Goal: Navigation & Orientation: Find specific page/section

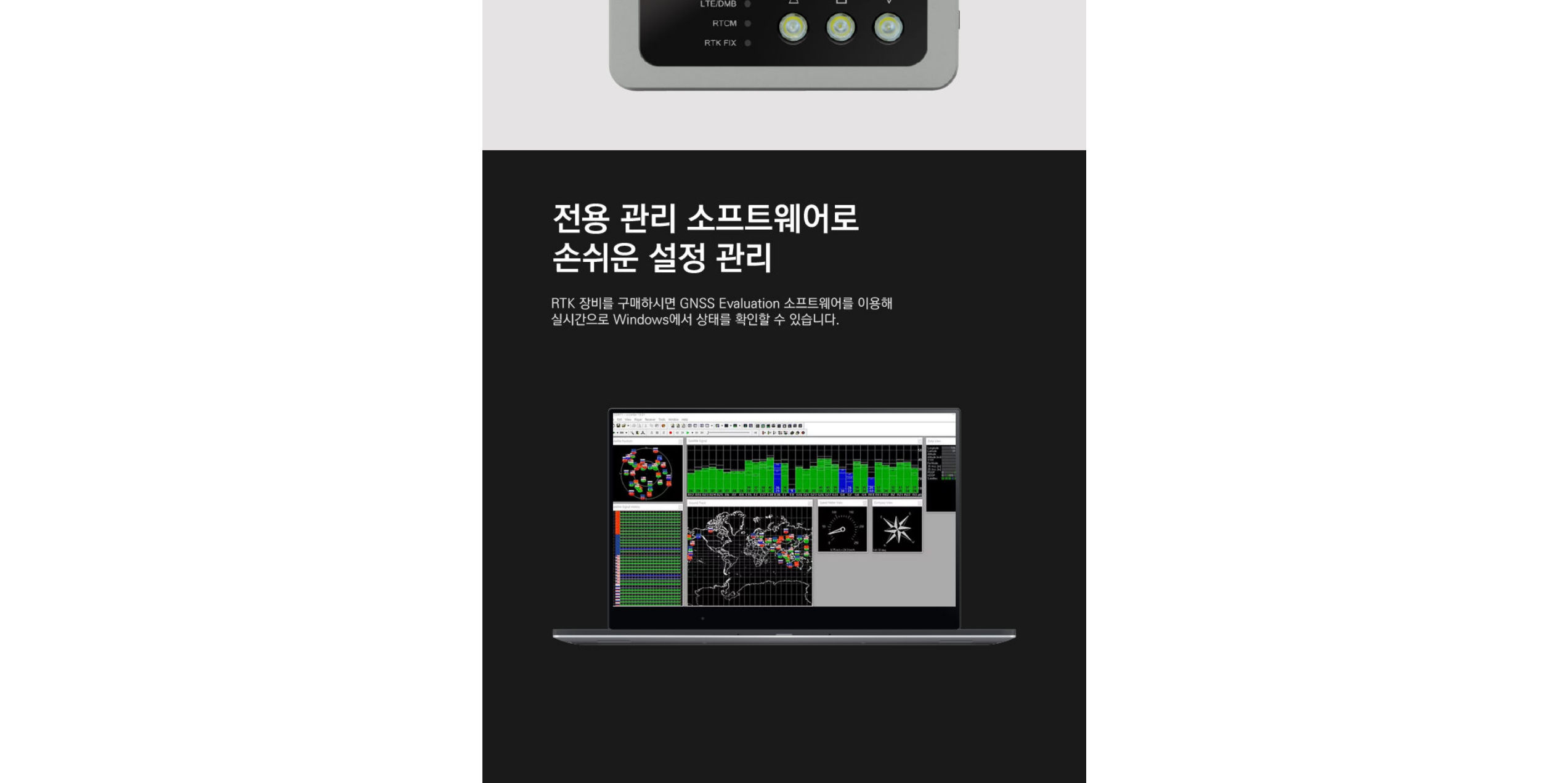
scroll to position [3033, 0]
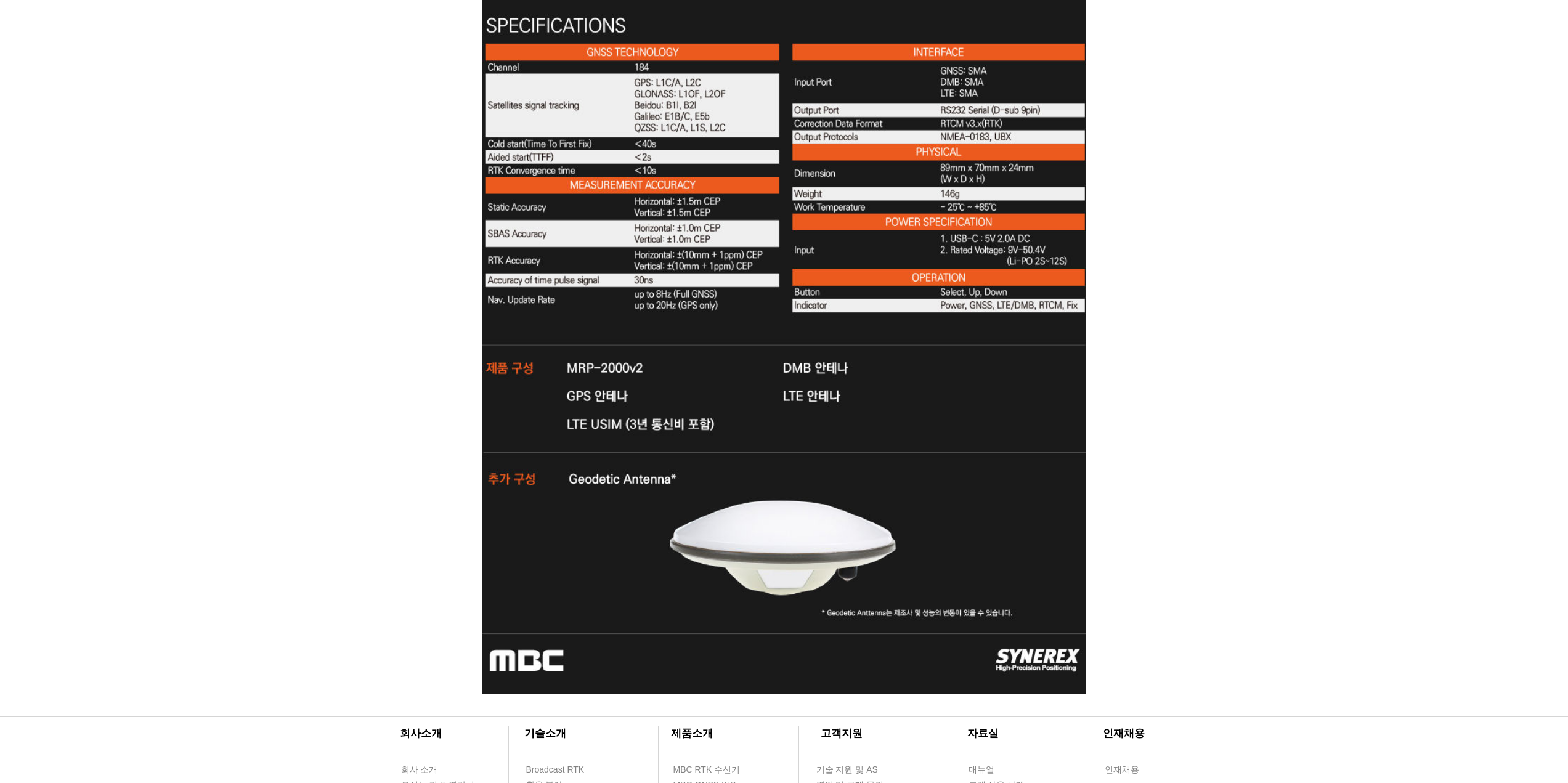
scroll to position [4081, 0]
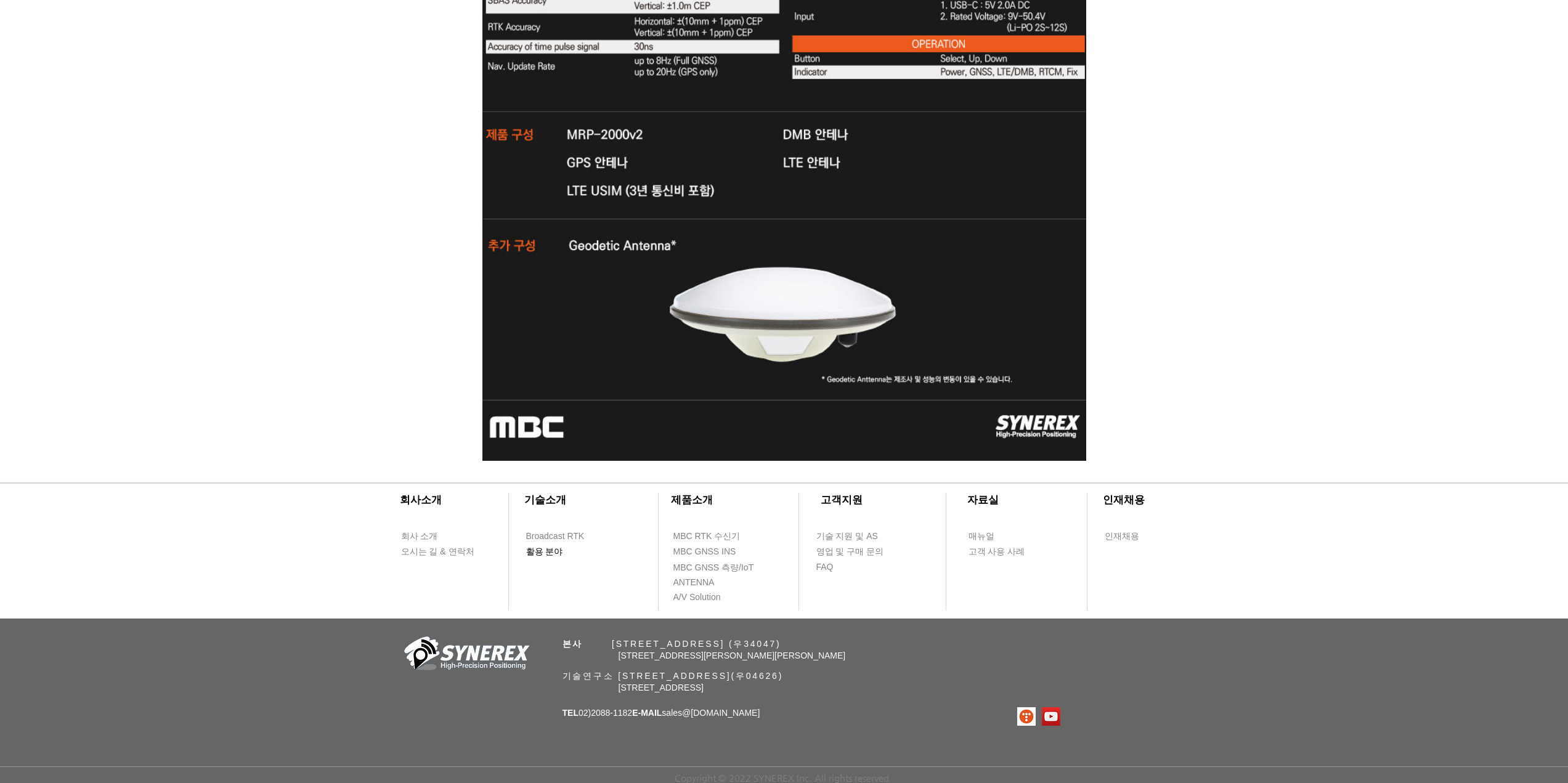
click at [551, 556] on link "활용 분야" at bounding box center [561, 552] width 71 height 16
click at [549, 554] on span "활용 분야" at bounding box center [544, 552] width 37 height 12
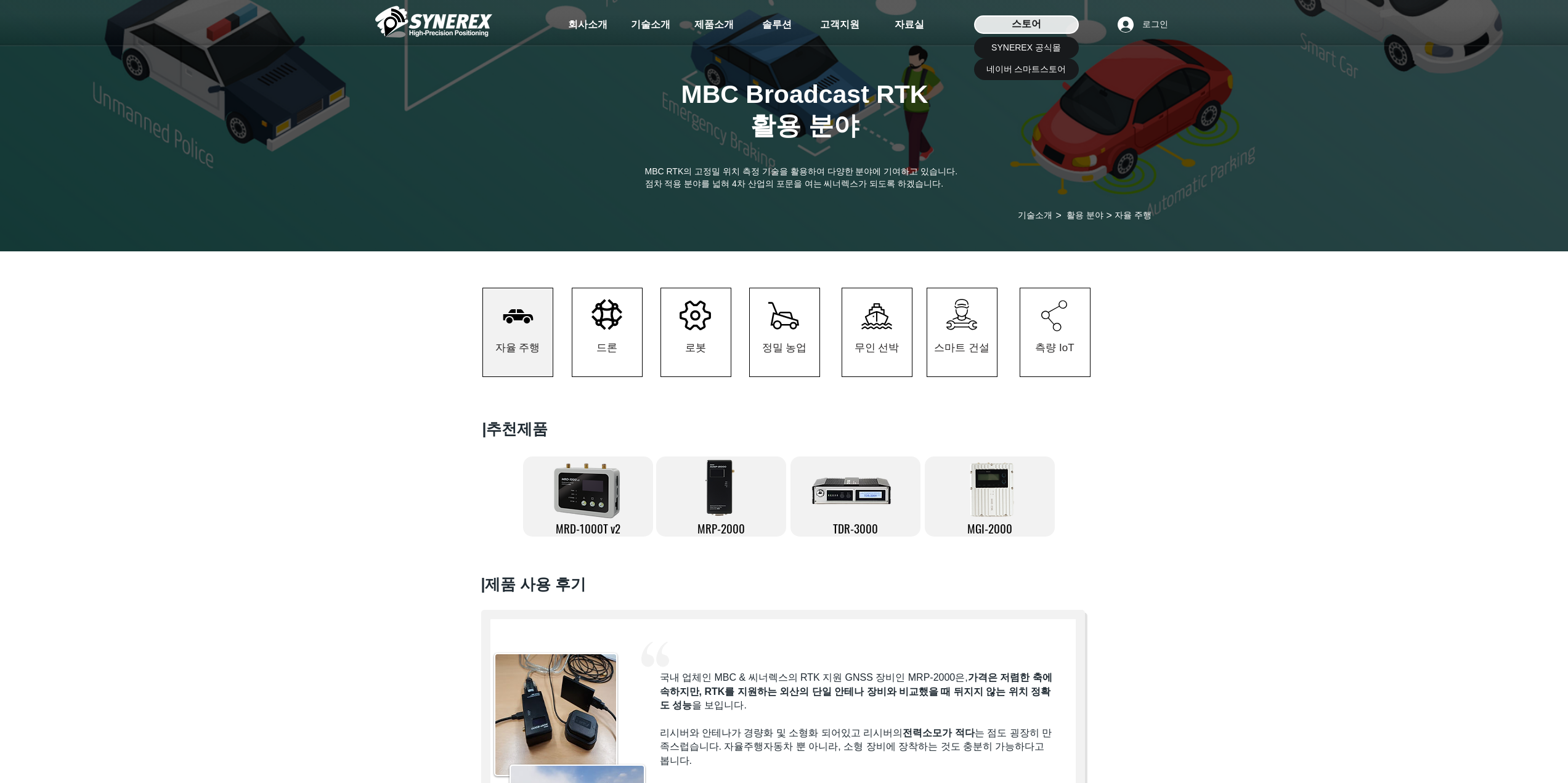
click at [1040, 23] on span "스토어" at bounding box center [1026, 24] width 29 height 14
click at [1019, 46] on span "SYNEREX 공식몰" at bounding box center [1026, 48] width 70 height 12
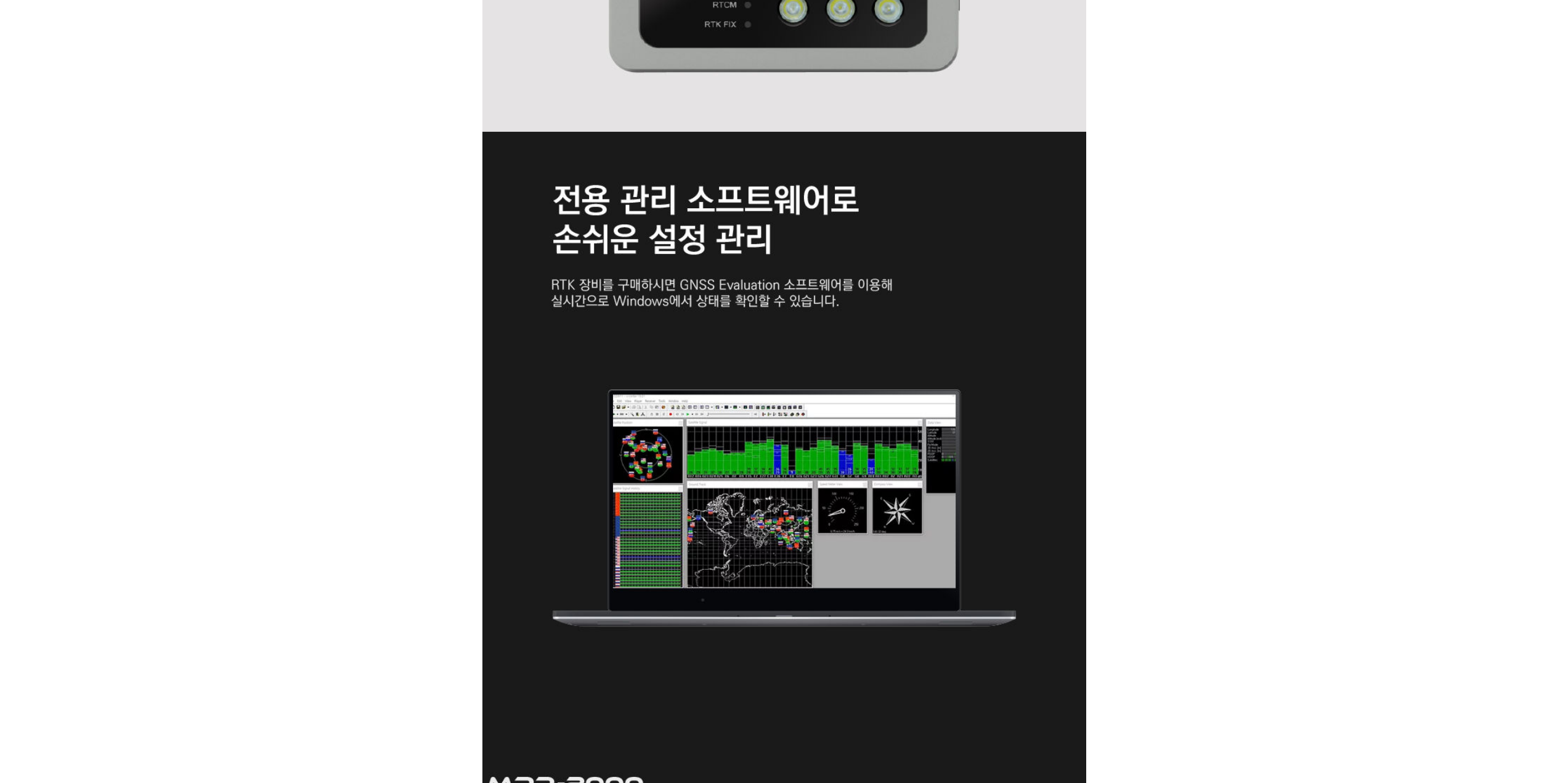
scroll to position [3033, 0]
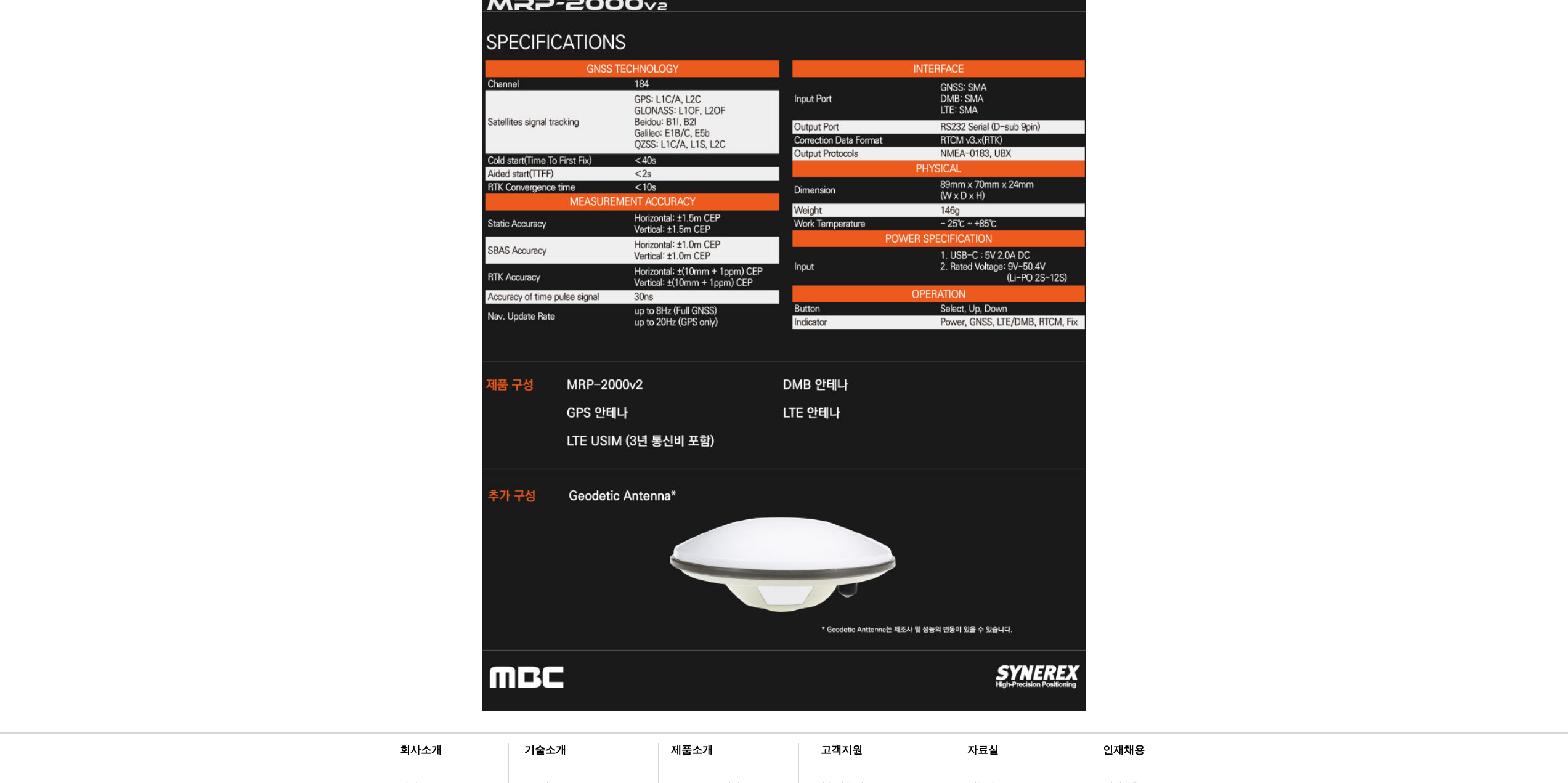
scroll to position [3772, 0]
